Goal: Find specific page/section: Find specific page/section

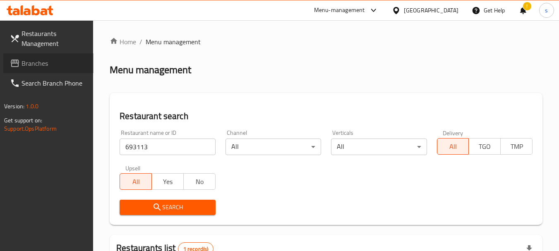
click at [63, 60] on span "Branches" at bounding box center [54, 63] width 65 height 10
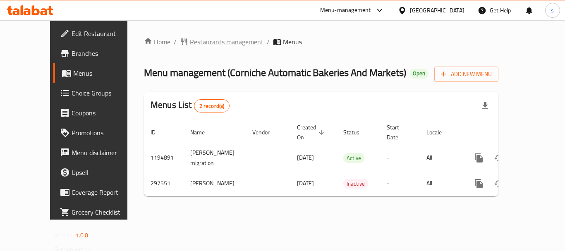
click at [190, 37] on span "Restaurants management" at bounding box center [227, 42] width 74 height 10
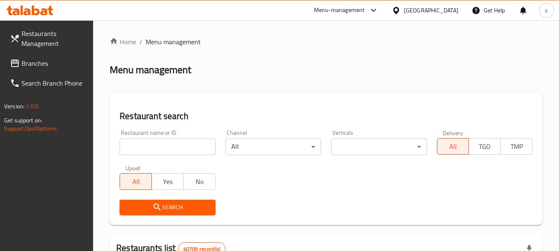
click at [160, 148] on input "search" at bounding box center [168, 147] width 96 height 17
click at [151, 148] on input "vc" at bounding box center [168, 147] width 96 height 17
paste input "628499"
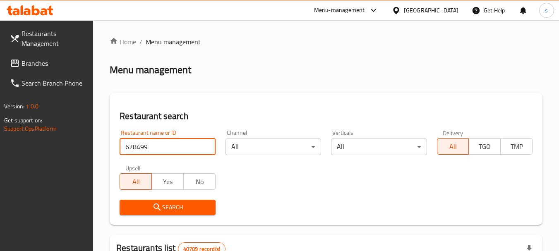
type input "628499"
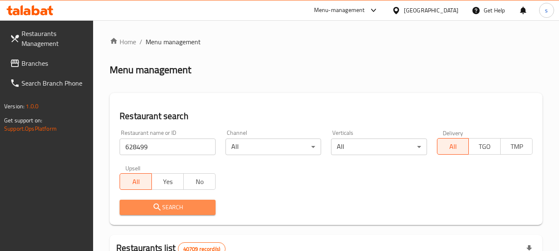
click at [142, 202] on span "Search" at bounding box center [167, 207] width 82 height 10
click at [142, 202] on div at bounding box center [279, 125] width 559 height 251
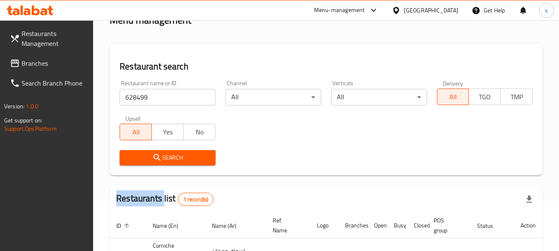
scroll to position [128, 0]
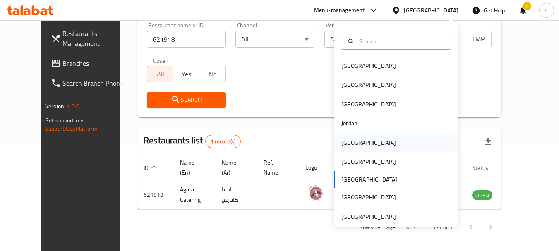
drag, startPoint x: 0, startPoint y: 0, endPoint x: 345, endPoint y: 141, distance: 373.2
click at [345, 141] on div "Kuwait" at bounding box center [368, 142] width 55 height 9
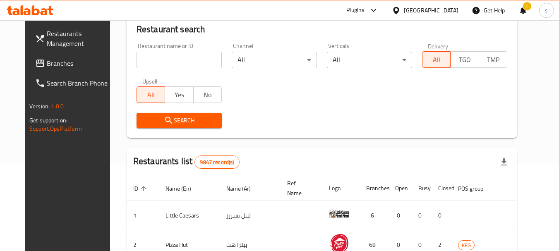
scroll to position [108, 0]
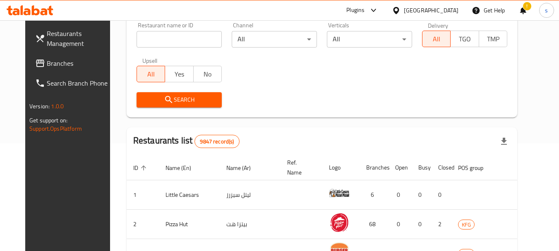
click at [49, 60] on span "Branches" at bounding box center [79, 63] width 65 height 10
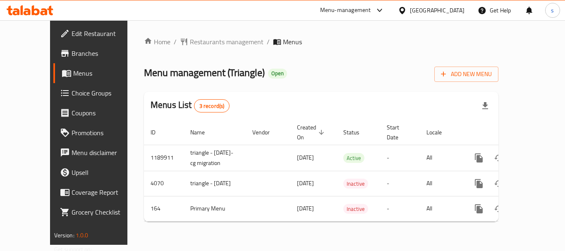
click at [183, 53] on div "Home / Restaurants management / Menus Menu management ( Triangle ) Open Add New…" at bounding box center [321, 132] width 354 height 191
click at [183, 50] on div "Home / Restaurants management / Menus Menu management ( Triangle ) Open Add New…" at bounding box center [321, 132] width 354 height 191
click at [190, 42] on span "Restaurants management" at bounding box center [227, 42] width 74 height 10
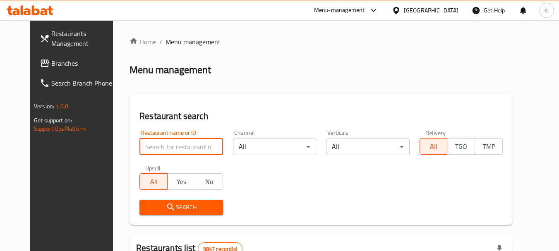
click at [146, 143] on input "search" at bounding box center [180, 147] width 83 height 17
paste input "164"
type input "164"
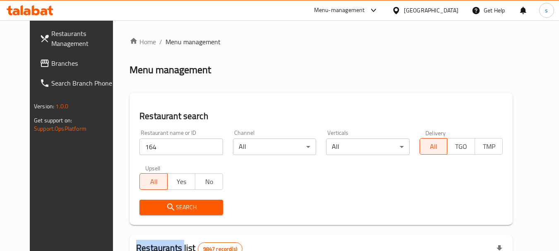
click at [146, 216] on div "Search" at bounding box center [180, 207] width 93 height 25
click at [146, 206] on span "Search" at bounding box center [181, 207] width 70 height 10
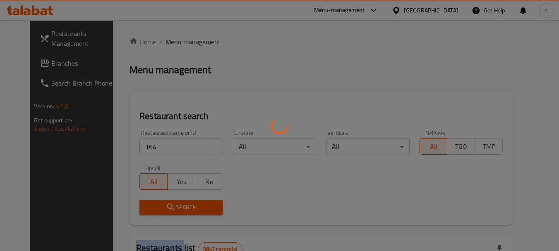
click at [145, 206] on div at bounding box center [279, 125] width 559 height 251
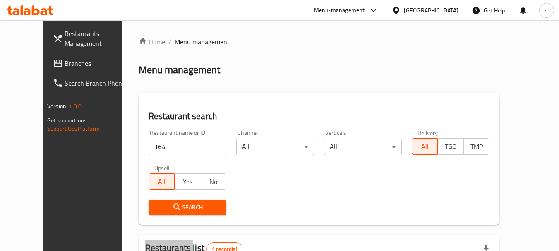
scroll to position [111, 0]
